Goal: Task Accomplishment & Management: Use online tool/utility

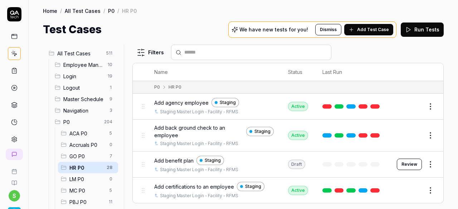
click at [187, 103] on span "Add agency employee" at bounding box center [181, 103] width 54 height 8
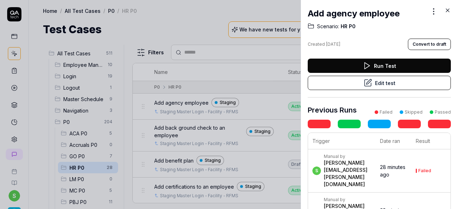
click at [365, 84] on icon at bounding box center [368, 83] width 9 height 9
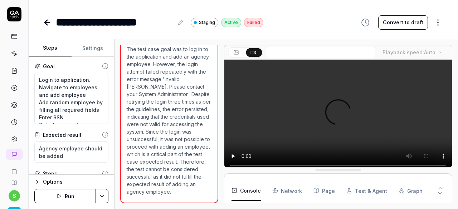
scroll to position [99, 0]
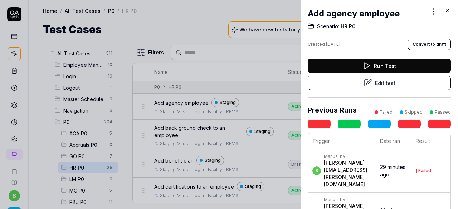
click at [449, 8] on icon at bounding box center [448, 10] width 6 height 6
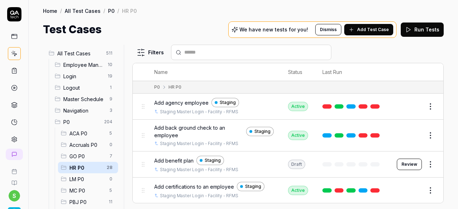
click at [185, 101] on span "Add agency employee" at bounding box center [181, 103] width 54 height 8
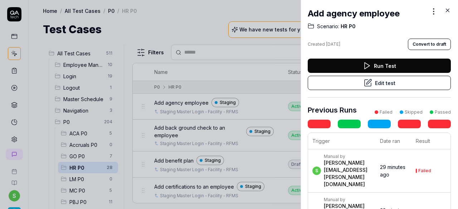
click at [366, 65] on icon at bounding box center [367, 66] width 9 height 9
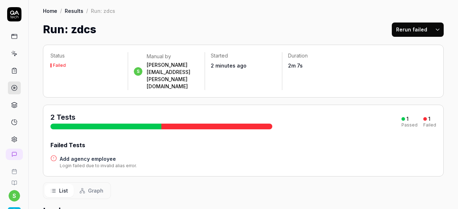
click at [104, 155] on h4 "Add agency employee" at bounding box center [98, 159] width 77 height 8
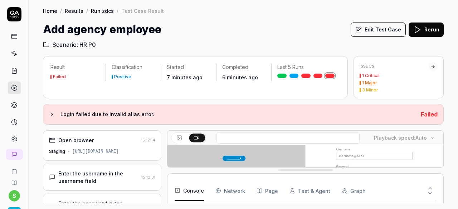
click at [383, 26] on button "Edit Test Case" at bounding box center [378, 30] width 55 height 14
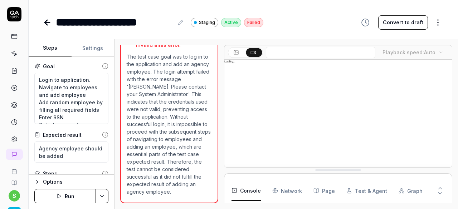
scroll to position [148, 0]
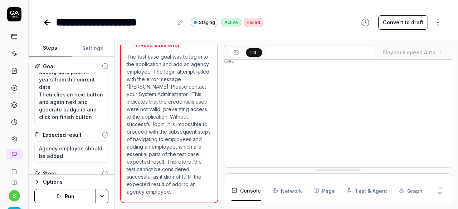
scroll to position [128, 0]
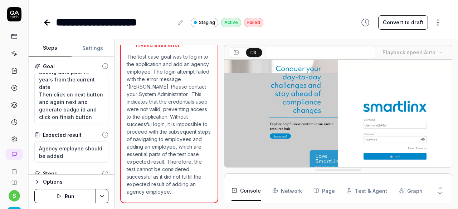
type textarea "*"
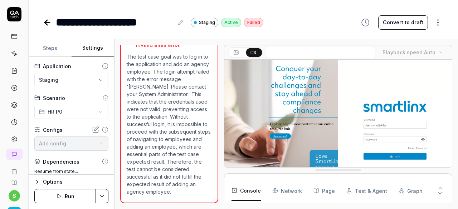
click at [90, 48] on button "Settings" at bounding box center [93, 48] width 43 height 17
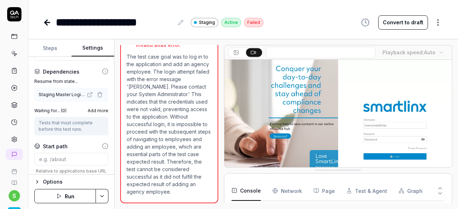
scroll to position [76, 0]
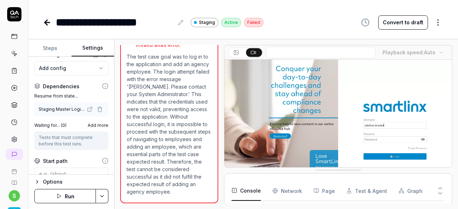
click at [60, 110] on div "Staging Master Login - Facility - RFMS ( Login )" at bounding box center [62, 109] width 47 height 6
click at [87, 107] on icon at bounding box center [90, 110] width 6 height 6
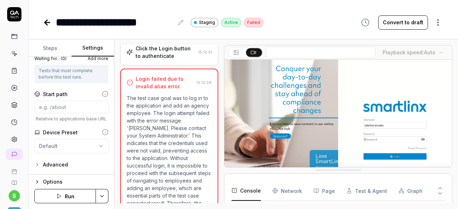
scroll to position [76, 0]
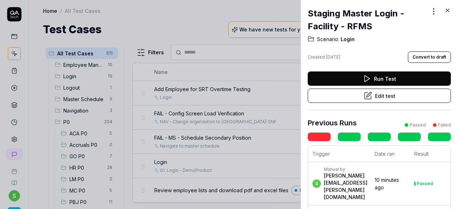
click at [177, 30] on div at bounding box center [229, 104] width 458 height 209
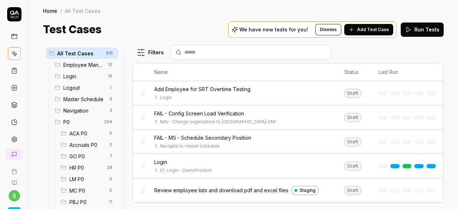
drag, startPoint x: 81, startPoint y: 169, endPoint x: 162, endPoint y: 159, distance: 81.8
click at [81, 169] on span "HR P0" at bounding box center [85, 168] width 33 height 8
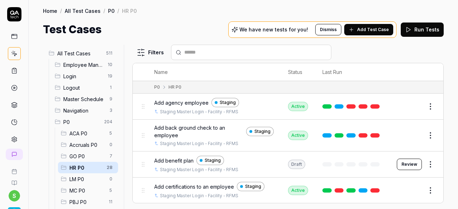
click at [177, 102] on span "Add agency employee" at bounding box center [181, 103] width 54 height 8
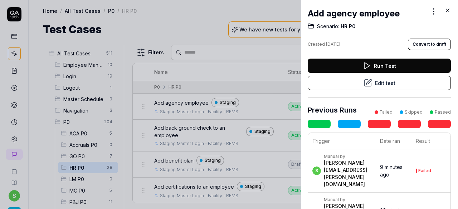
click at [381, 84] on button "Edit test" at bounding box center [379, 83] width 143 height 14
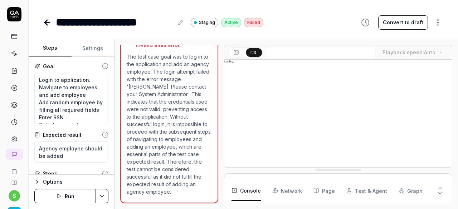
scroll to position [38, 0]
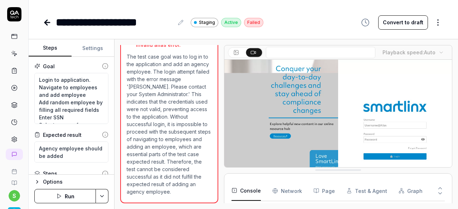
click at [90, 43] on button "Settings" at bounding box center [93, 48] width 43 height 17
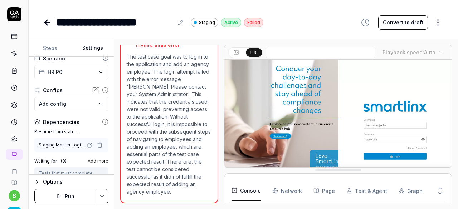
scroll to position [4, 0]
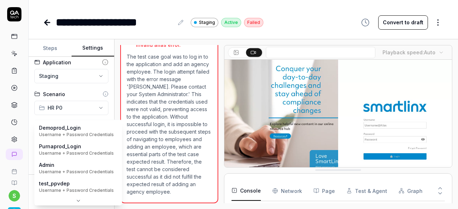
click at [97, 139] on body "**********" at bounding box center [229, 104] width 458 height 209
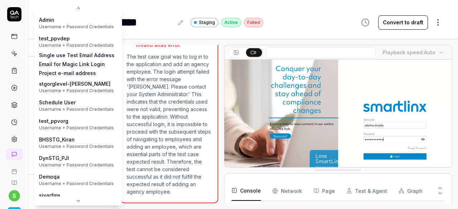
scroll to position [0, 0]
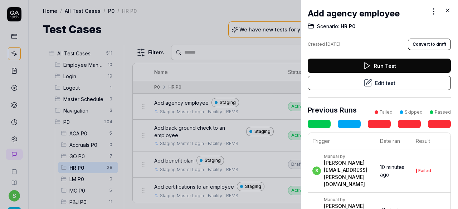
click at [395, 86] on button "Edit test" at bounding box center [379, 83] width 143 height 14
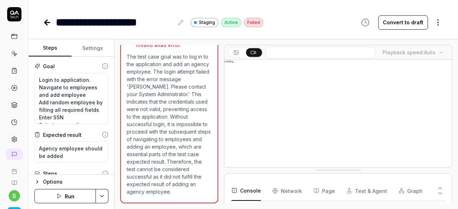
scroll to position [148, 0]
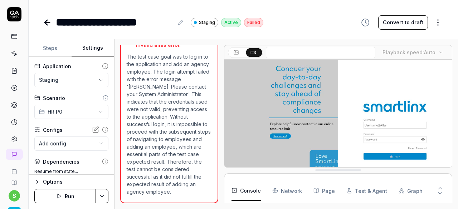
click at [95, 52] on button "Settings" at bounding box center [93, 48] width 43 height 17
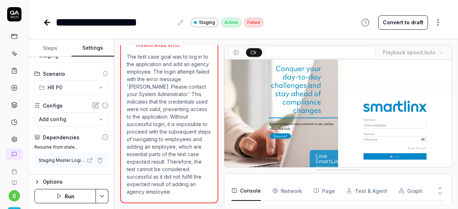
scroll to position [36, 0]
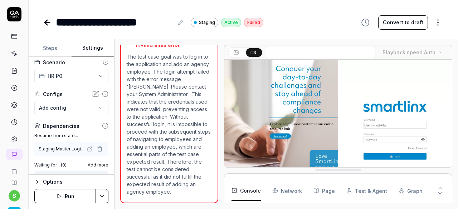
click at [77, 148] on div "Staging Master Login - Facility - RFMS ( Login )" at bounding box center [62, 149] width 47 height 6
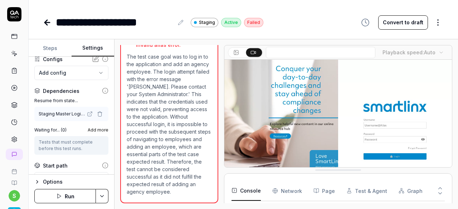
scroll to position [36, 0]
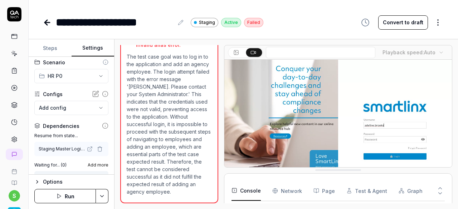
click at [65, 149] on div "Staging Master Login - Facility - RFMS ( Login )" at bounding box center [62, 149] width 47 height 6
click at [71, 134] on label "Resume from state..." at bounding box center [71, 136] width 74 height 6
click at [97, 149] on icon "button" at bounding box center [100, 149] width 6 height 6
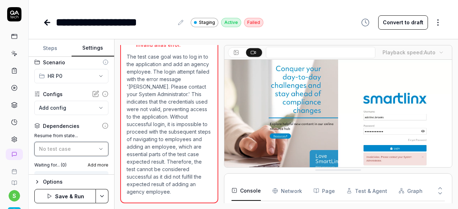
click at [61, 150] on span "No test case" at bounding box center [55, 149] width 32 height 6
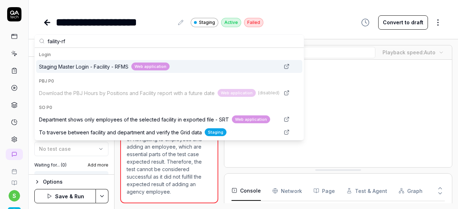
type input "faility-rf"
click at [81, 63] on span "Staging Master Login - Facility - RFMS" at bounding box center [84, 67] width 90 height 8
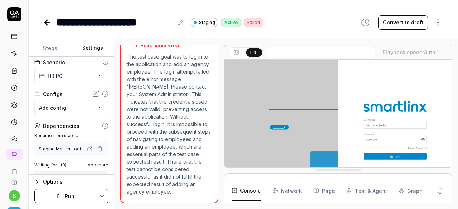
click at [100, 197] on html "**********" at bounding box center [229, 104] width 458 height 209
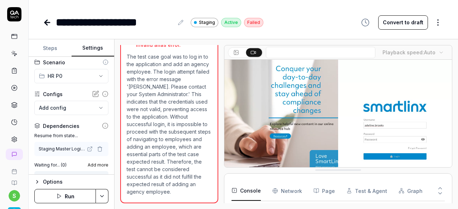
click at [161, 10] on html "**********" at bounding box center [229, 104] width 458 height 209
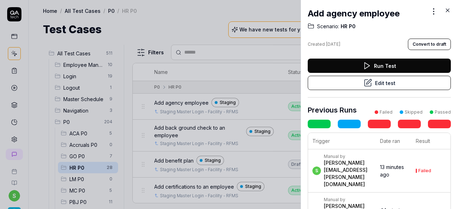
click at [447, 10] on icon at bounding box center [448, 10] width 6 height 6
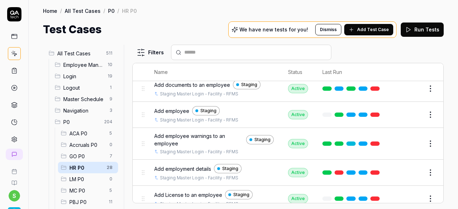
scroll to position [143, 0]
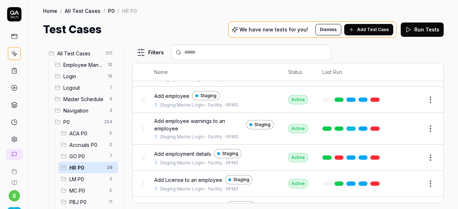
click at [185, 150] on span "Add employment details" at bounding box center [182, 154] width 57 height 8
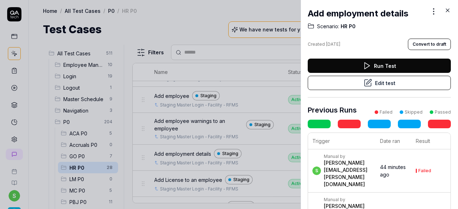
click at [447, 8] on icon at bounding box center [448, 10] width 6 height 6
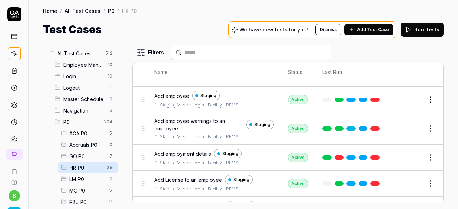
click at [174, 153] on span "Add employment details" at bounding box center [182, 154] width 57 height 8
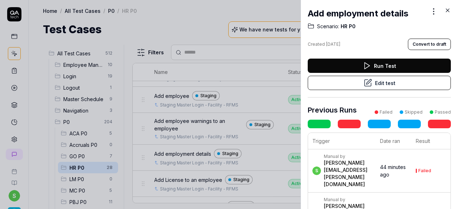
click at [359, 83] on button "Edit test" at bounding box center [379, 83] width 143 height 14
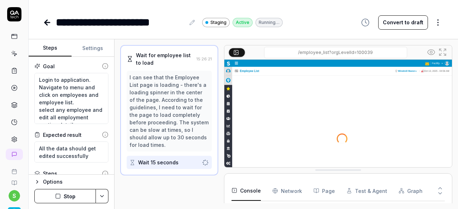
scroll to position [47, 0]
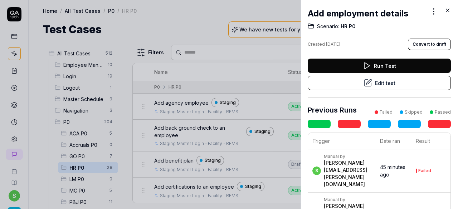
click at [449, 9] on icon at bounding box center [448, 10] width 6 height 6
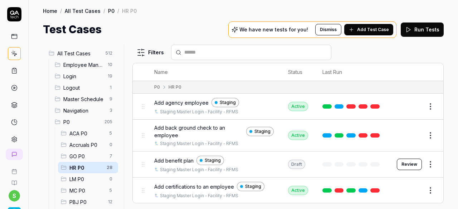
click at [188, 103] on span "Add agency employee" at bounding box center [181, 103] width 54 height 8
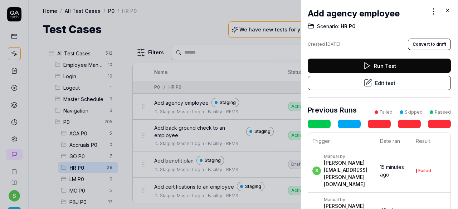
click at [387, 64] on button "Run Test" at bounding box center [379, 66] width 143 height 14
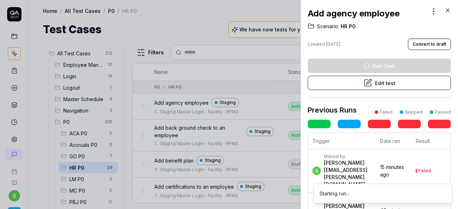
click at [448, 10] on icon at bounding box center [447, 10] width 3 height 3
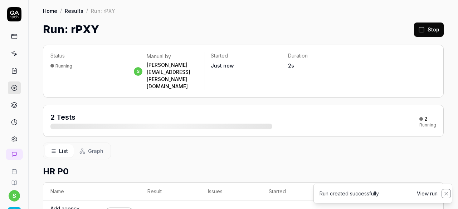
click at [446, 192] on icon "Notifications (F8)" at bounding box center [447, 194] width 6 height 6
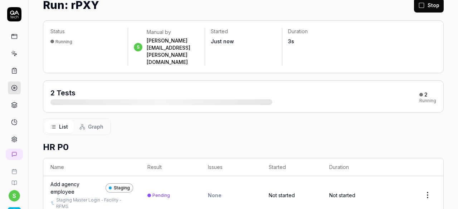
scroll to position [36, 0]
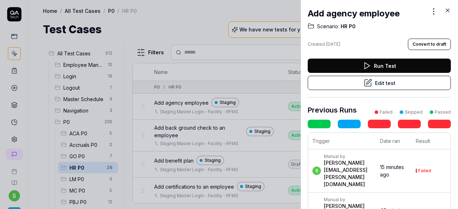
click at [382, 84] on button "Edit test" at bounding box center [379, 83] width 143 height 14
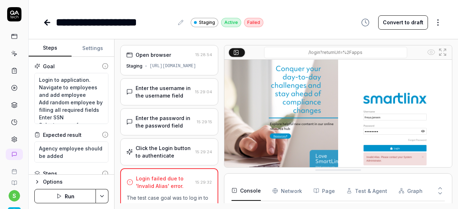
scroll to position [3, 0]
